Goal: Task Accomplishment & Management: Use online tool/utility

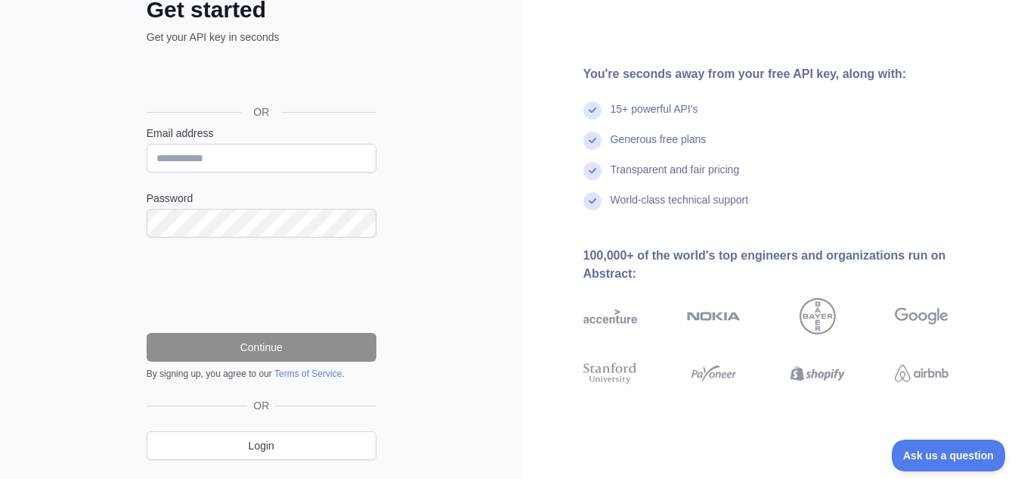
scroll to position [141, 0]
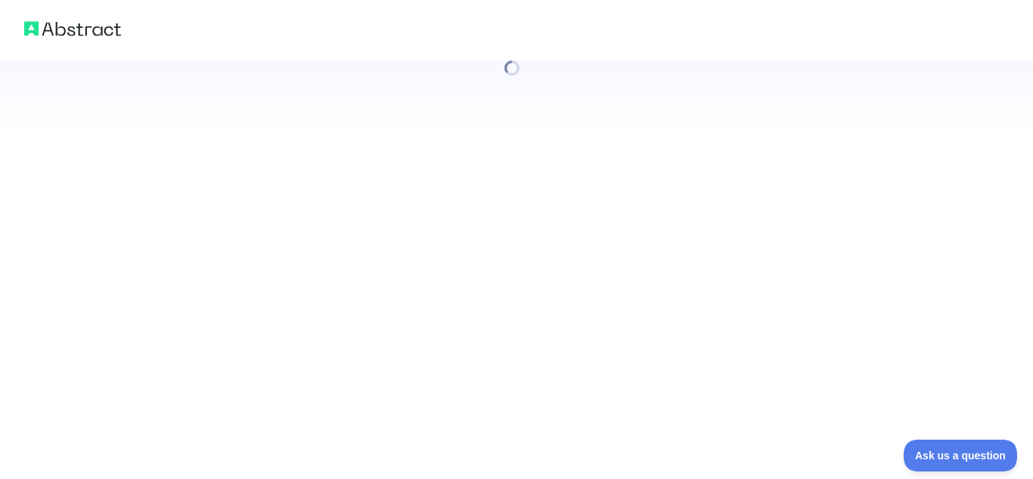
click at [175, 245] on div at bounding box center [516, 239] width 1033 height 479
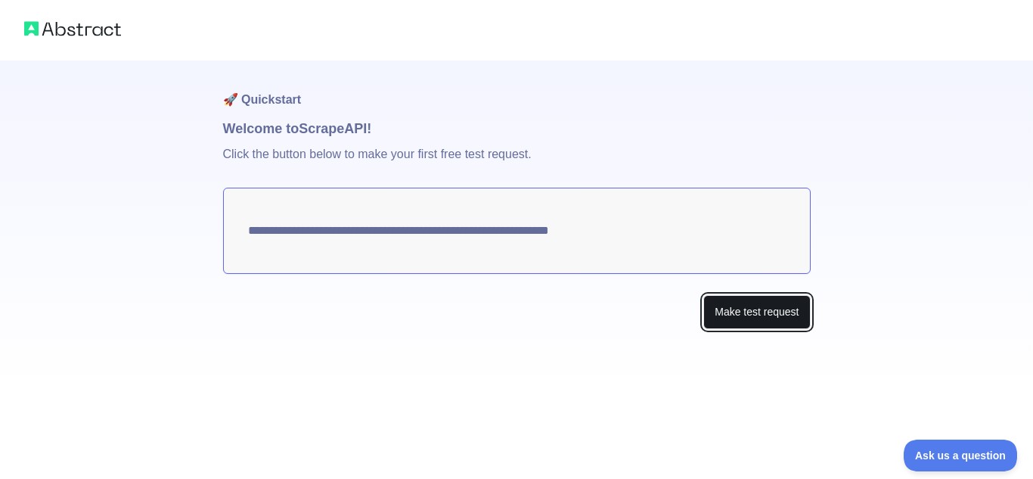
click at [743, 312] on button "Make test request" at bounding box center [756, 312] width 107 height 34
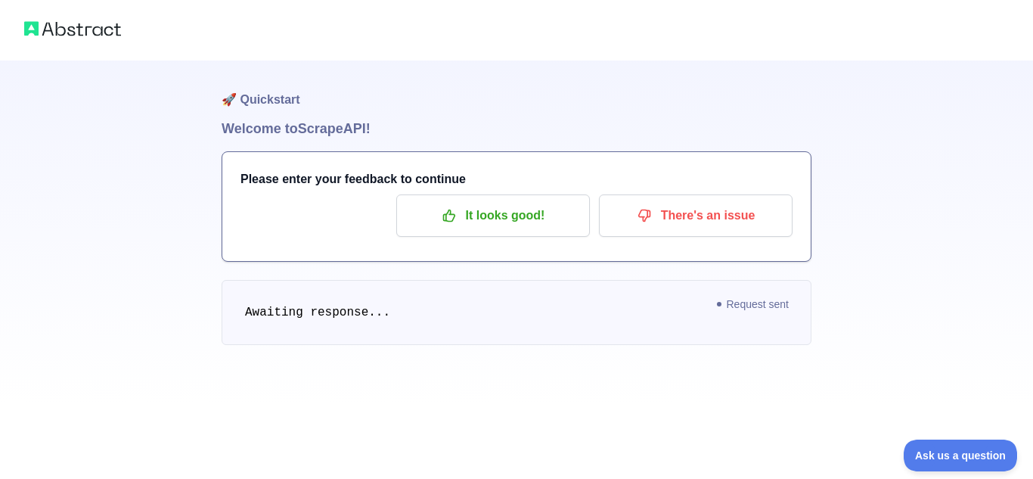
click at [756, 311] on span "Request sent" at bounding box center [753, 304] width 87 height 18
click at [390, 324] on pre "Awaiting response..." at bounding box center [517, 312] width 590 height 65
click at [389, 324] on pre "Awaiting response..." at bounding box center [517, 312] width 590 height 65
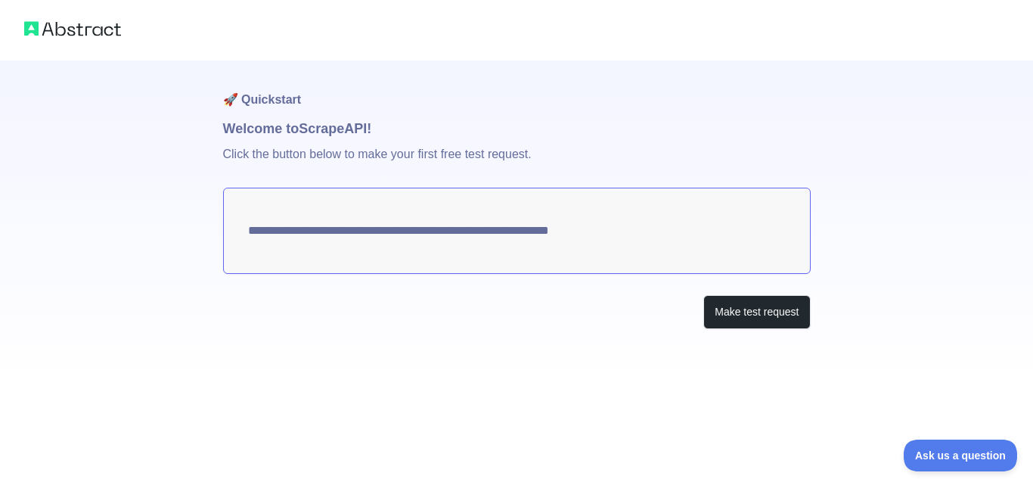
click at [644, 241] on textarea "**********" at bounding box center [516, 230] width 587 height 86
